Goal: Find specific fact: Find specific fact

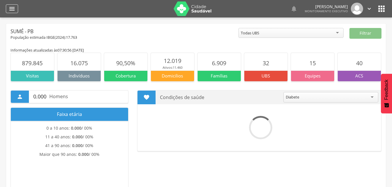
click at [11, 11] on icon "" at bounding box center [11, 8] width 7 height 7
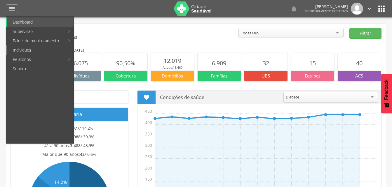
click at [18, 51] on link "Indivíduos" at bounding box center [40, 50] width 67 height 9
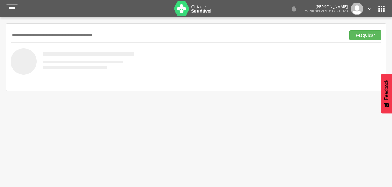
click at [21, 37] on input "text" at bounding box center [177, 35] width 333 height 10
type input "**********"
click at [367, 37] on button "Pesquisar" at bounding box center [366, 35] width 32 height 10
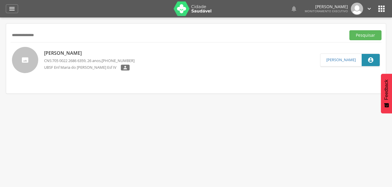
click at [72, 60] on span "705 0022 2686 6359" at bounding box center [68, 60] width 33 height 5
type input "**********"
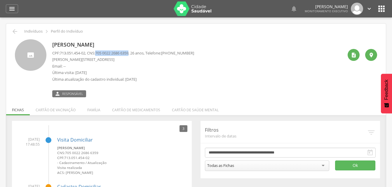
drag, startPoint x: 100, startPoint y: 53, endPoint x: 135, endPoint y: 55, distance: 35.1
click at [135, 55] on p "CPF: 713.051.454-02 , CNS: [PHONE_NUMBER] , 26 anos, Telefone: [PHONE_NUMBER]" at bounding box center [123, 54] width 142 height 6
drag, startPoint x: 135, startPoint y: 55, endPoint x: 126, endPoint y: 53, distance: 9.6
copy span "705 0022 2686 6359"
click at [178, 80] on p "Última atualização do cadastro individual: [DATE]" at bounding box center [123, 80] width 142 height 6
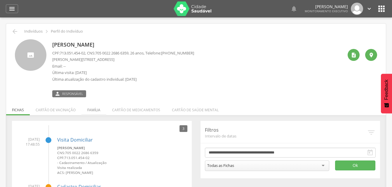
click at [89, 107] on li "Família" at bounding box center [93, 109] width 25 height 14
